Goal: Navigation & Orientation: Find specific page/section

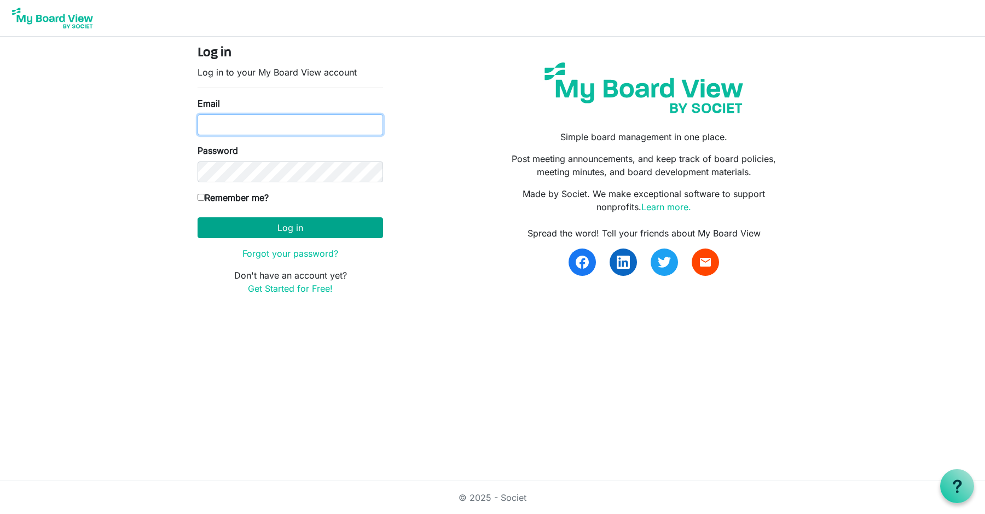
type input "[PERSON_NAME][EMAIL_ADDRESS][PERSON_NAME][DOMAIN_NAME]"
click at [296, 234] on button "Log in" at bounding box center [291, 227] width 186 height 21
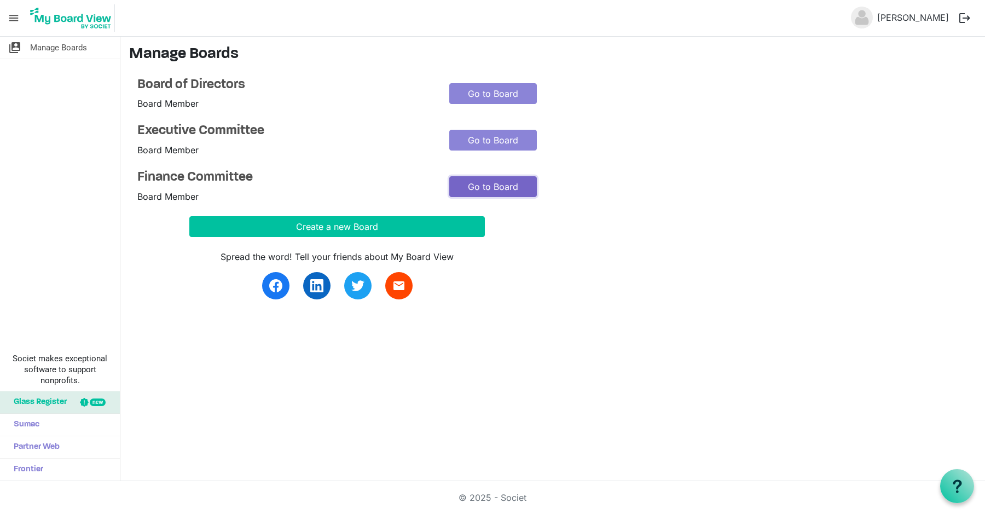
click at [502, 184] on link "Go to Board" at bounding box center [493, 186] width 88 height 21
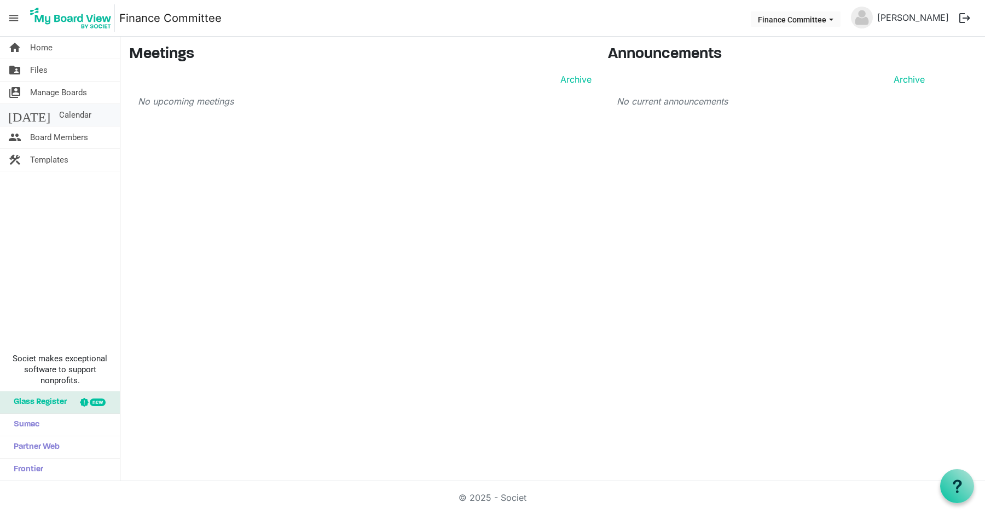
click at [59, 112] on span "Calendar" at bounding box center [75, 115] width 32 height 22
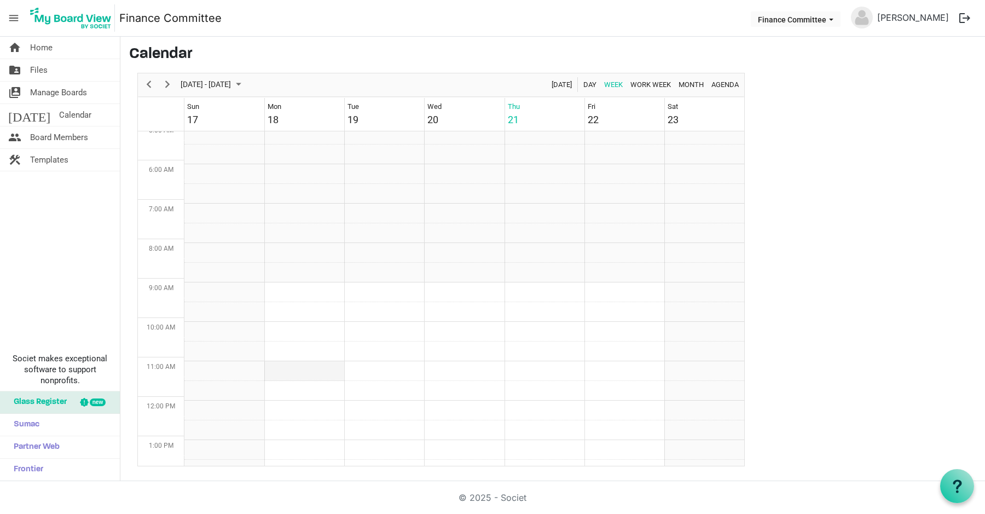
scroll to position [204, 0]
click at [836, 21] on span "Finance Committee dropdownbutton" at bounding box center [831, 20] width 10 height 4
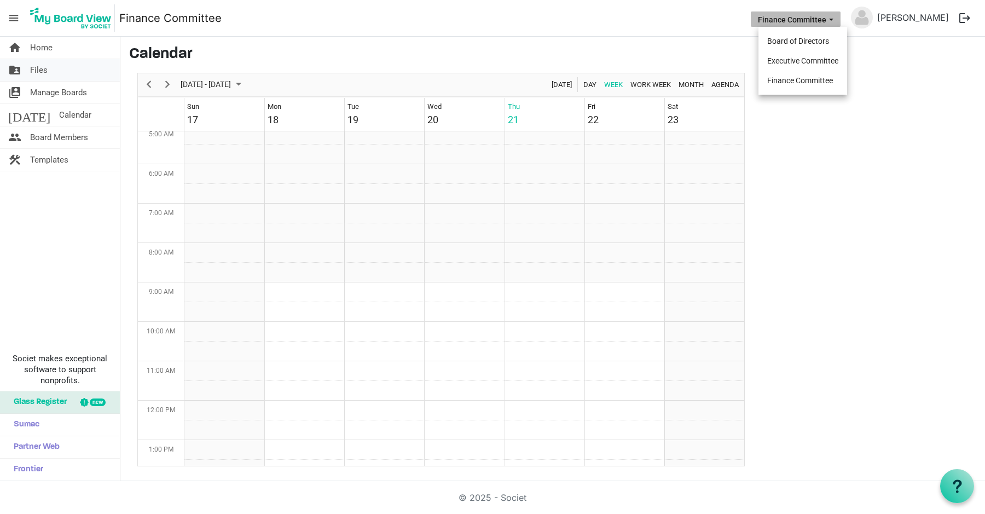
click at [44, 67] on span "Files" at bounding box center [39, 70] width 18 height 22
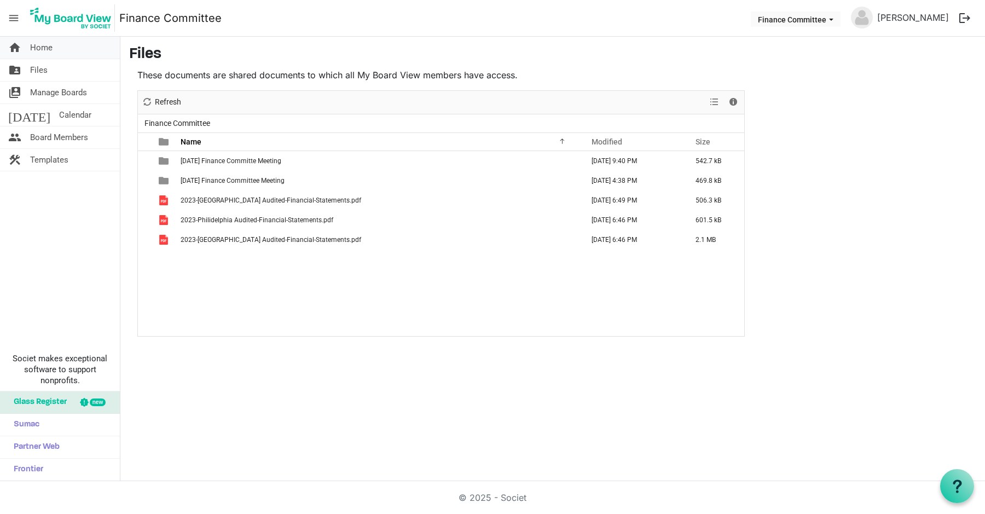
click at [50, 44] on span "Home" at bounding box center [41, 48] width 22 height 22
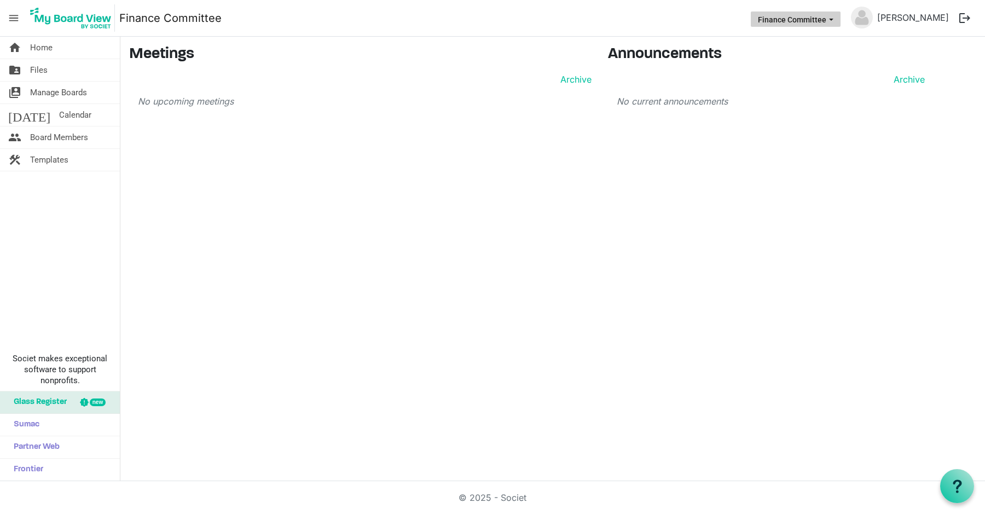
click at [836, 18] on span "Finance Committee dropdownbutton" at bounding box center [831, 20] width 10 height 4
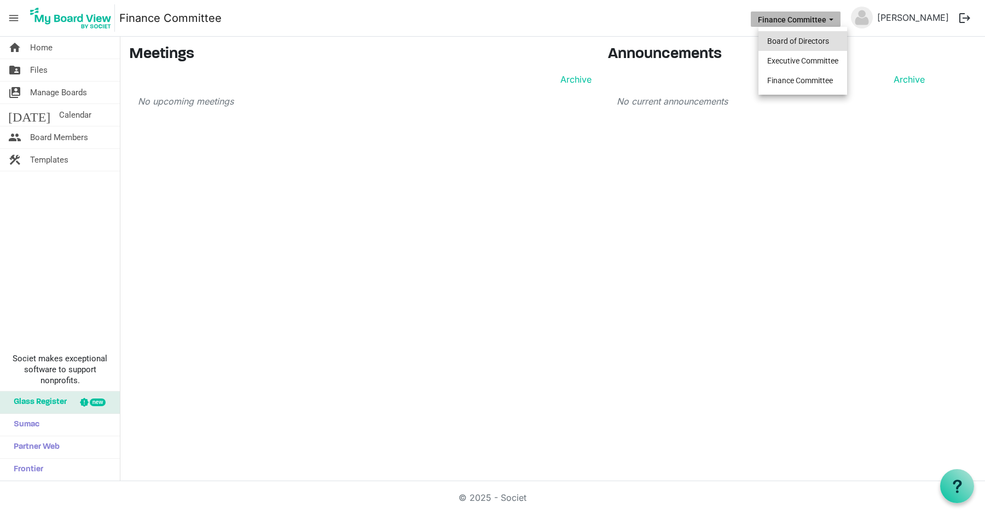
click at [814, 43] on li "Board of Directors" at bounding box center [802, 41] width 89 height 20
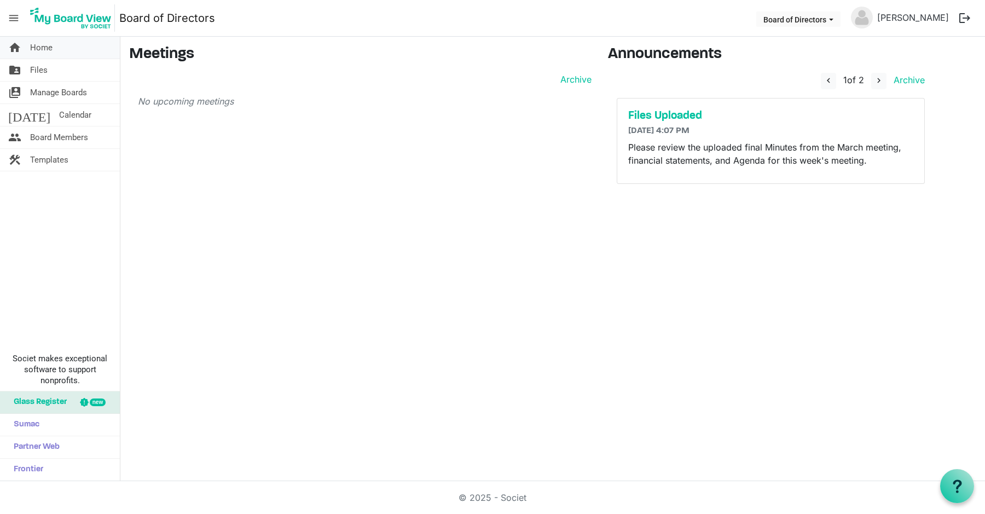
click at [44, 48] on span "Home" at bounding box center [41, 48] width 22 height 22
click at [51, 69] on link "folder_shared Files" at bounding box center [60, 70] width 120 height 22
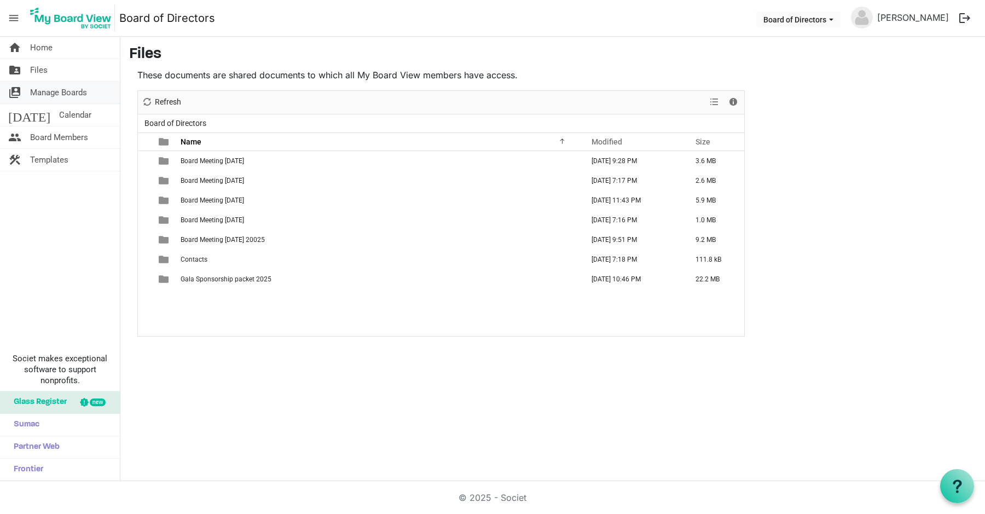
click at [55, 92] on span "Manage Boards" at bounding box center [58, 93] width 57 height 22
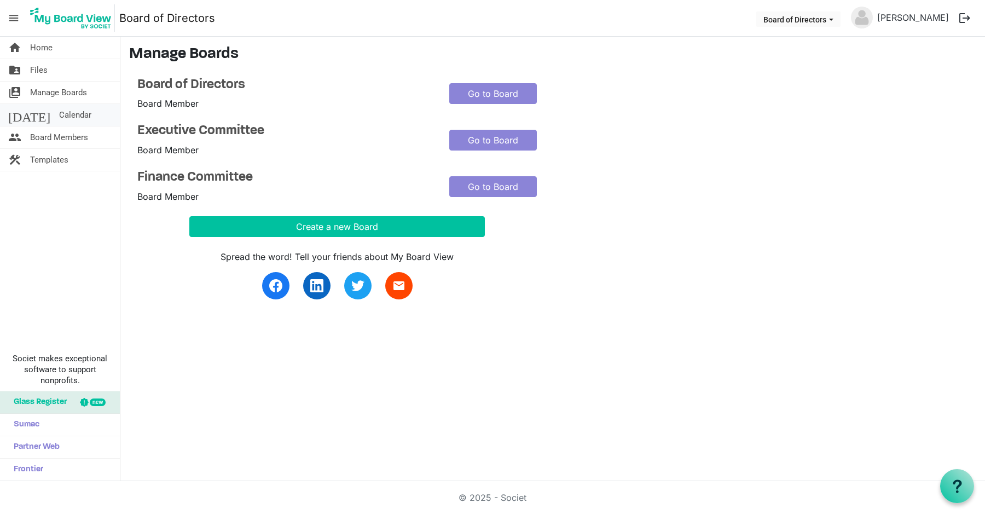
click at [59, 118] on span "Calendar" at bounding box center [75, 115] width 32 height 22
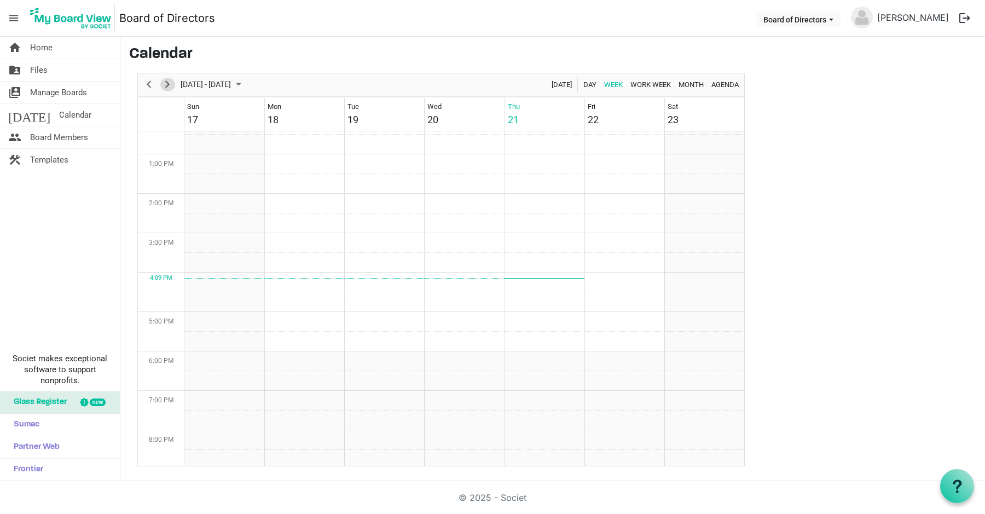
click at [168, 82] on span "Next" at bounding box center [167, 85] width 13 height 14
click at [53, 136] on span "Board Members" at bounding box center [59, 137] width 58 height 22
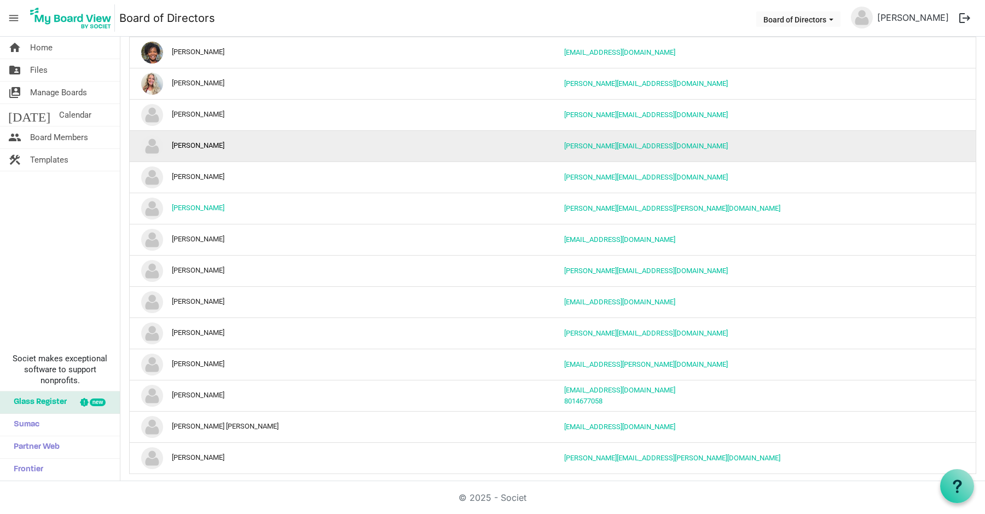
scroll to position [134, 0]
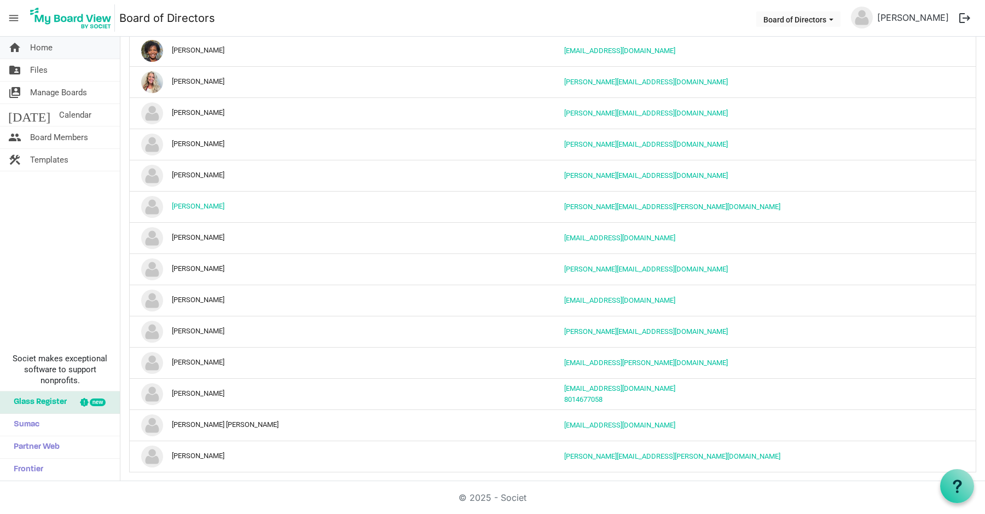
click at [47, 49] on span "Home" at bounding box center [41, 48] width 22 height 22
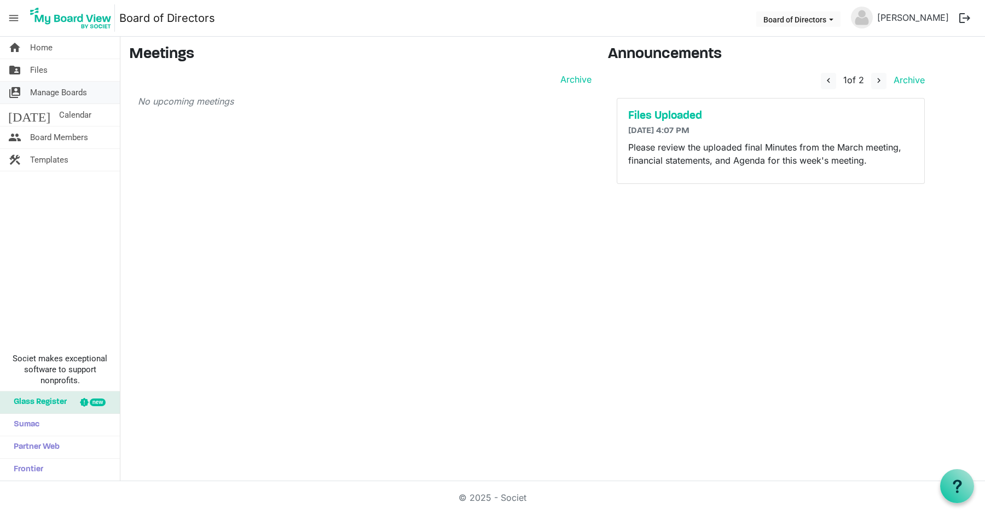
click at [62, 94] on span "Manage Boards" at bounding box center [58, 93] width 57 height 22
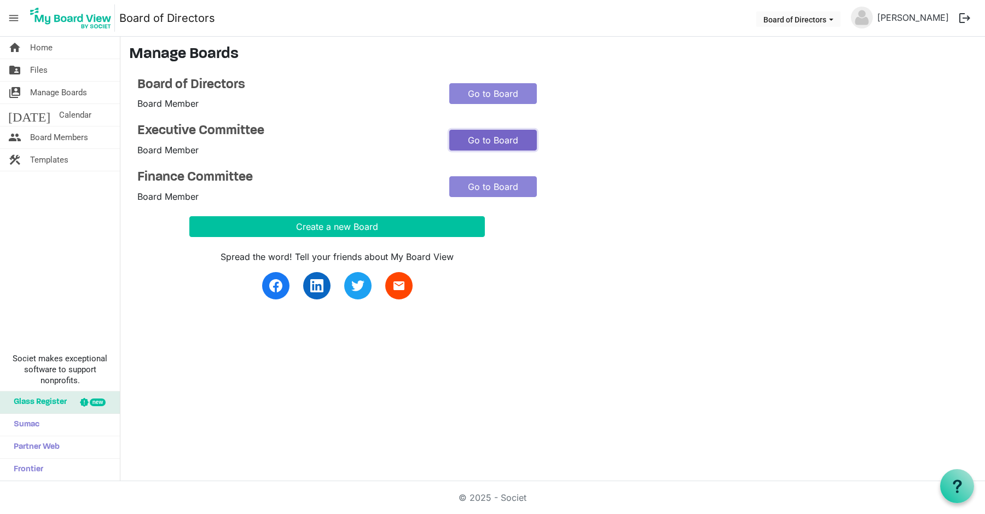
click at [503, 141] on link "Go to Board" at bounding box center [493, 140] width 88 height 21
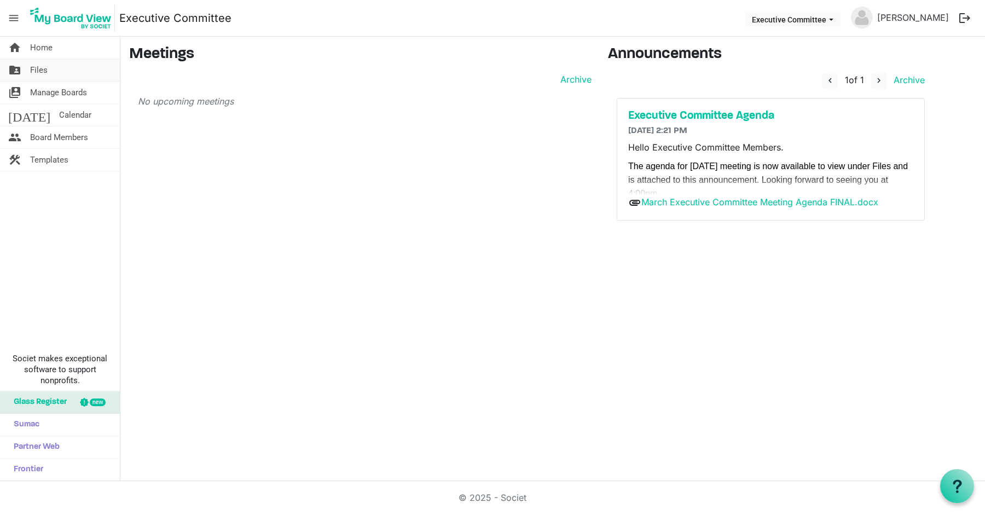
click at [49, 68] on link "folder_shared Files" at bounding box center [60, 70] width 120 height 22
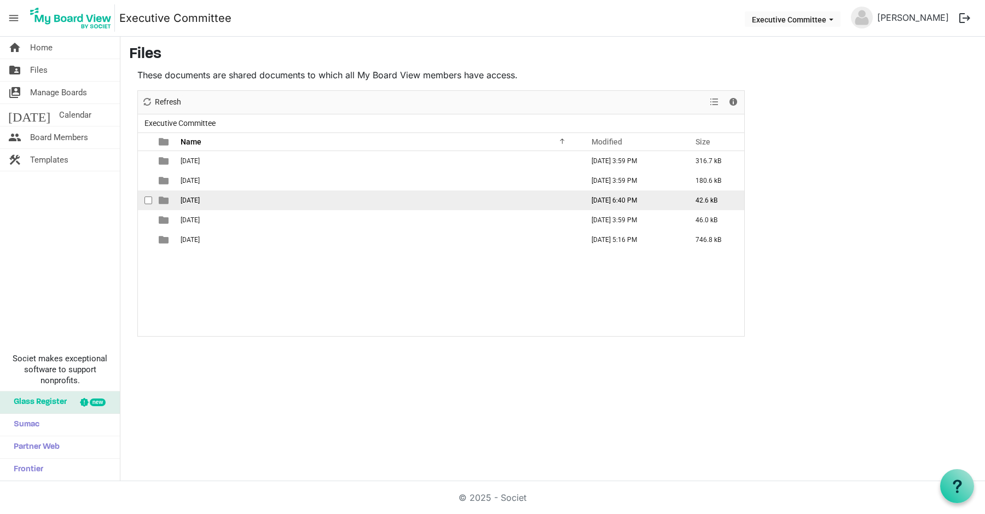
click at [200, 200] on span "[DATE]" at bounding box center [190, 200] width 19 height 8
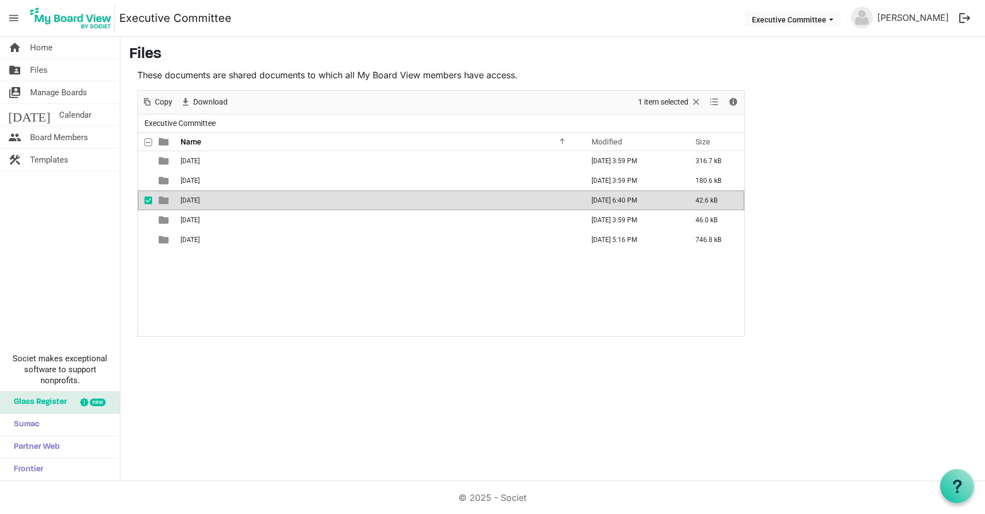
click at [193, 199] on span "[DATE]" at bounding box center [190, 200] width 19 height 8
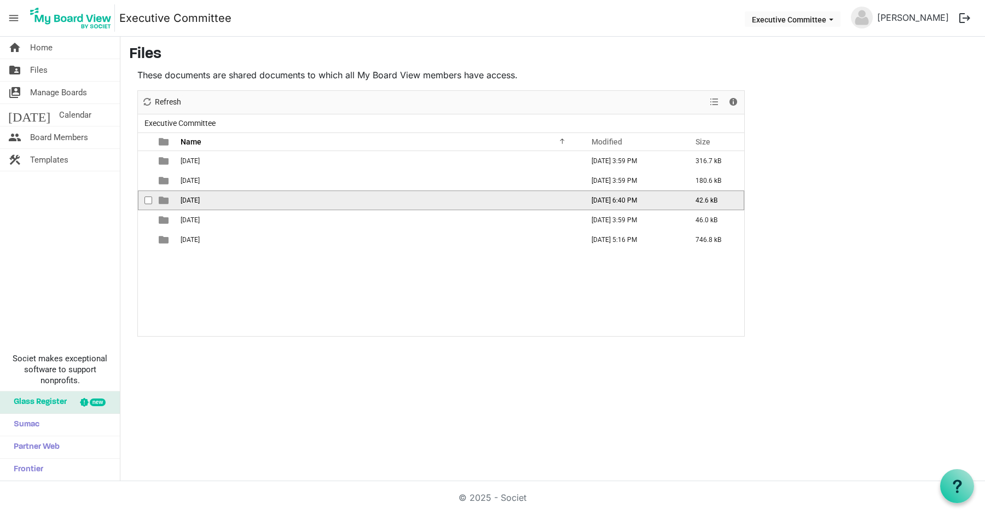
click at [193, 199] on span "July 2025" at bounding box center [190, 200] width 19 height 8
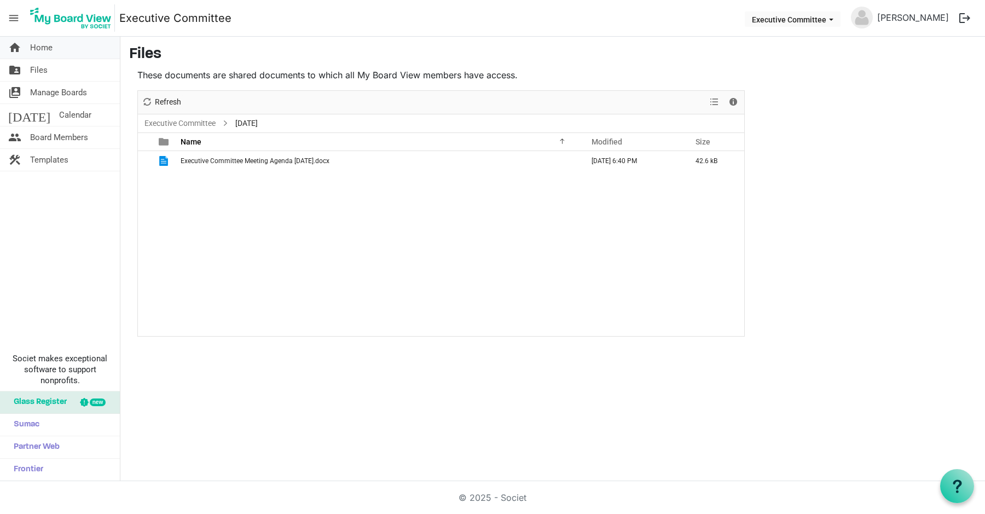
click at [42, 51] on span "Home" at bounding box center [41, 48] width 22 height 22
